Goal: Entertainment & Leisure: Consume media (video, audio)

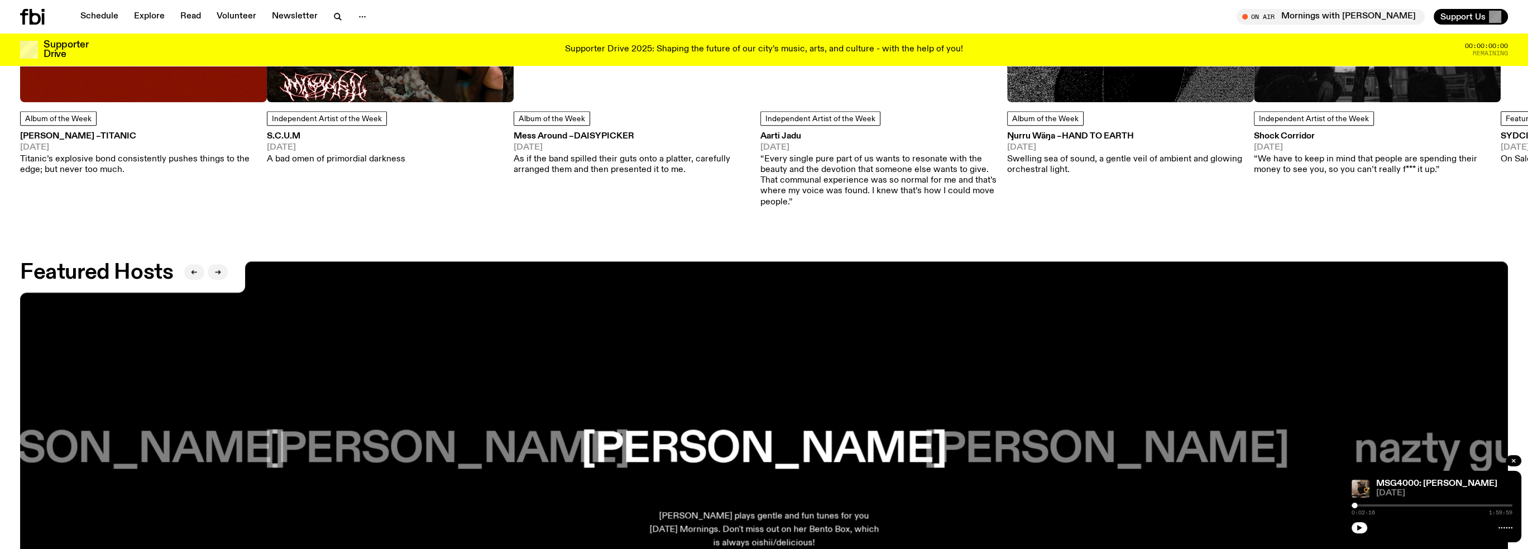
scroll to position [2450, 0]
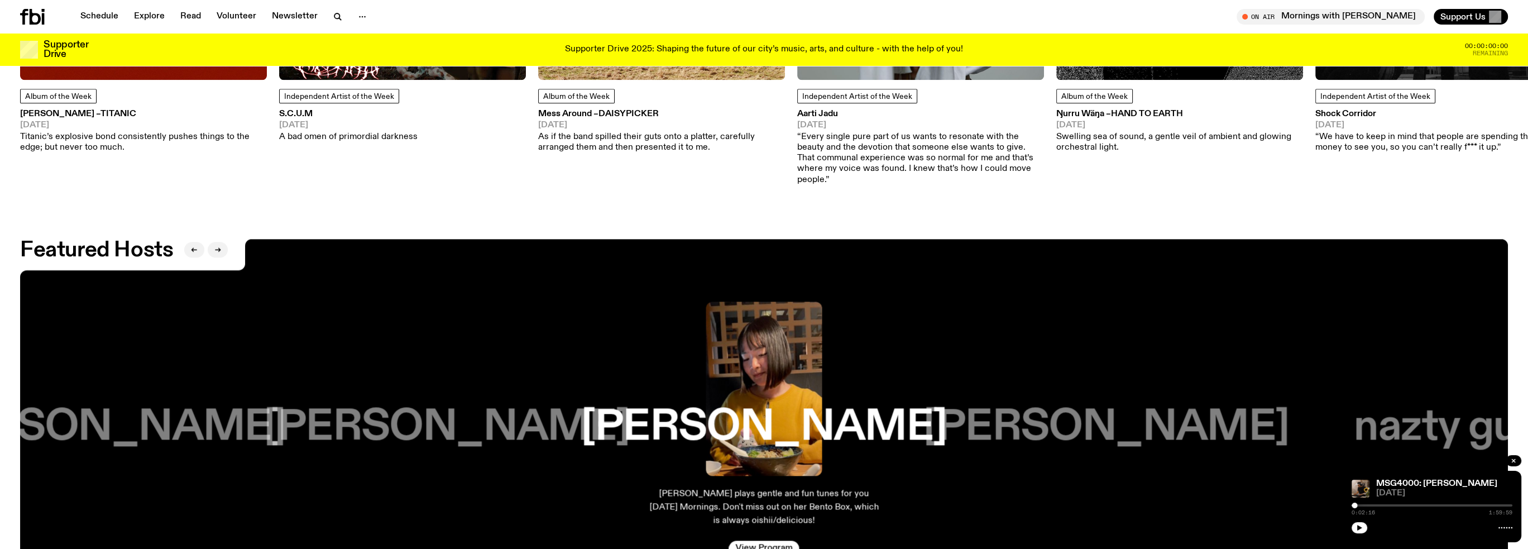
click at [797, 492] on p "[PERSON_NAME] plays gentle and fun tunes for you [DATE] Mornings. Don't miss ou…" at bounding box center [764, 507] width 232 height 40
click at [773, 541] on link "View Program" at bounding box center [764, 549] width 70 height 16
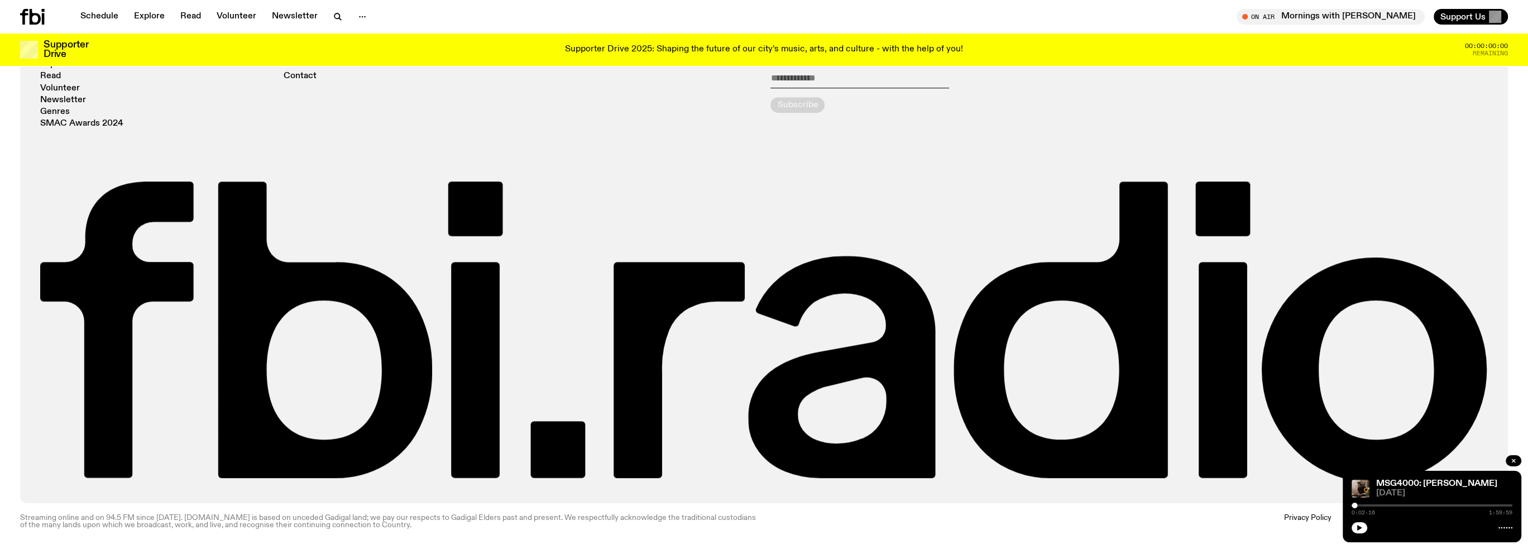
scroll to position [1613, 0]
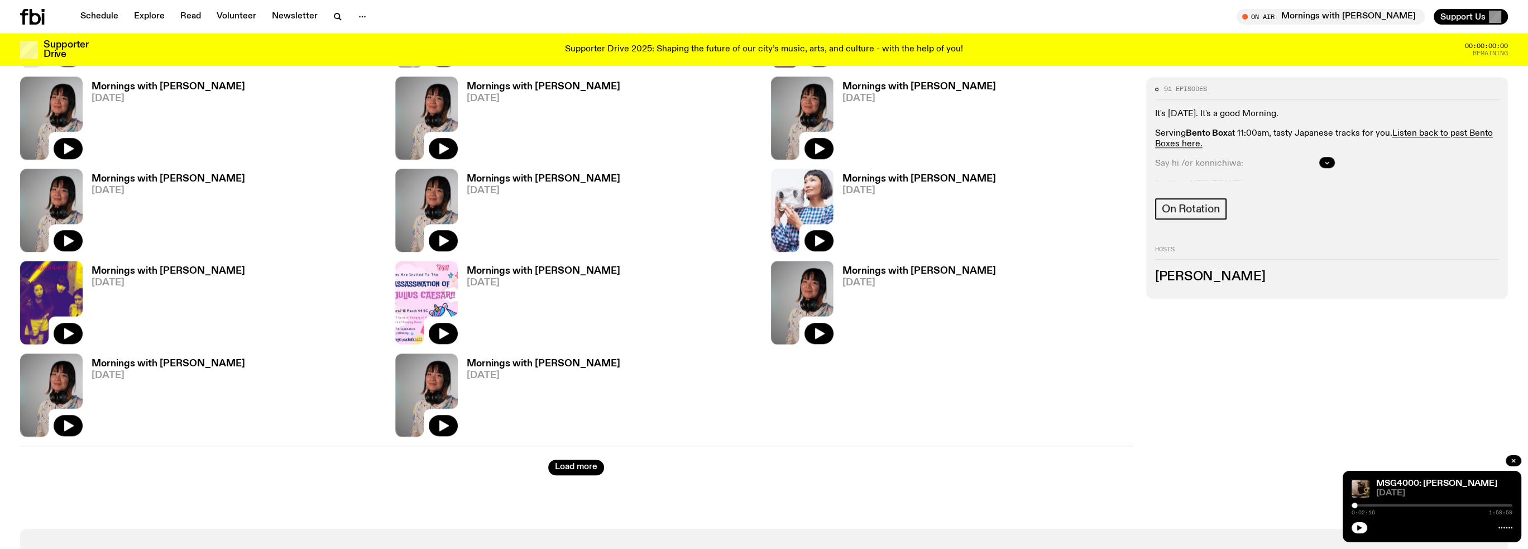
click at [437, 276] on img at bounding box center [426, 302] width 63 height 83
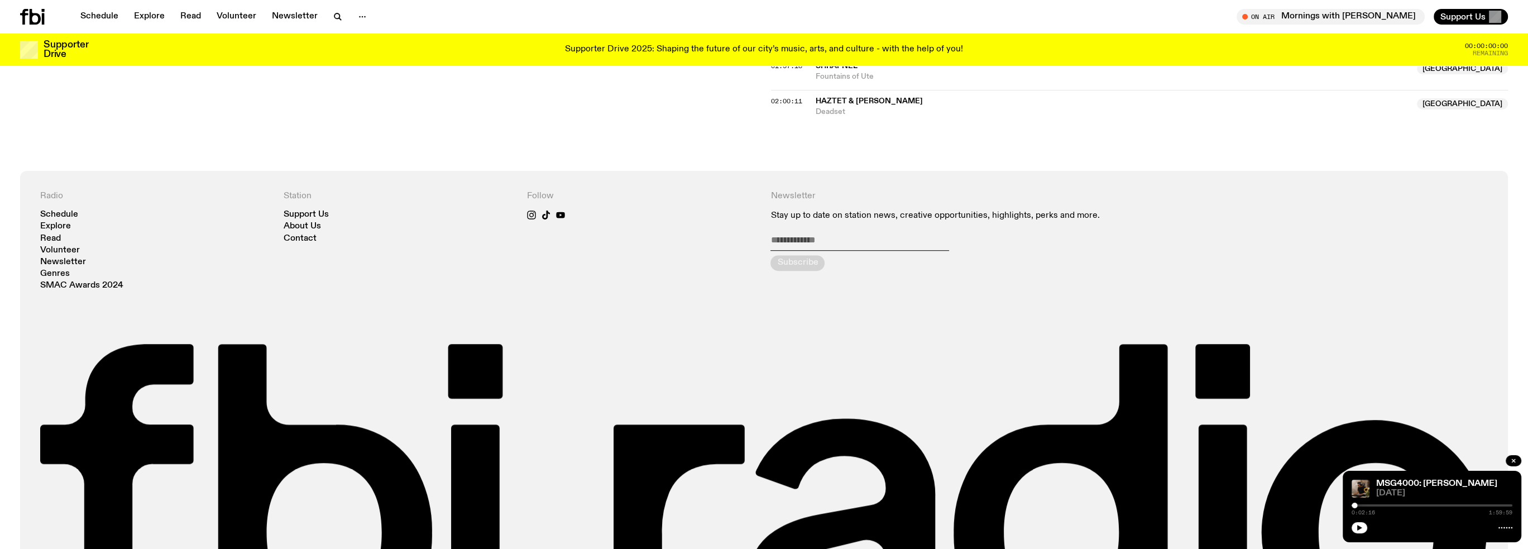
scroll to position [1497, 0]
